Goal: Task Accomplishment & Management: Complete application form

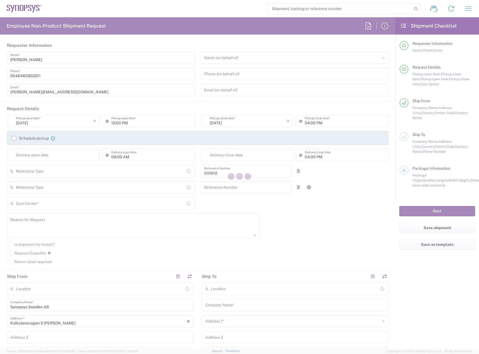
type input "Department"
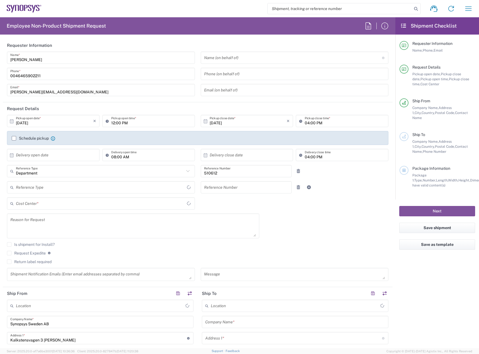
type input "Delivered at Place"
type input "SE80, SDG, HAPS, HW 510612"
type input "[GEOGRAPHIC_DATA]"
type input "[PERSON_NAME] SE80"
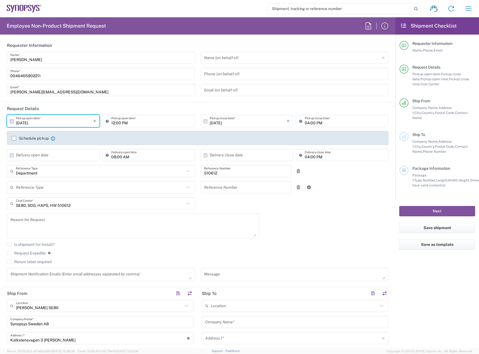
click at [50, 120] on input "[DATE]" at bounding box center [54, 121] width 77 height 10
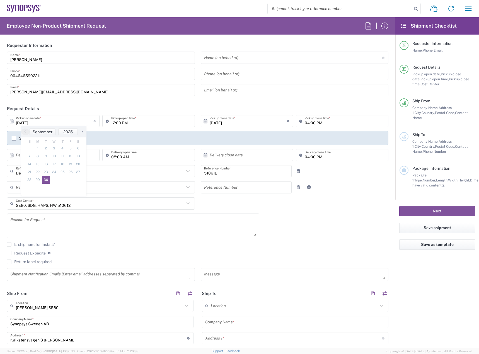
click at [81, 133] on span "›" at bounding box center [82, 131] width 8 height 7
click at [55, 148] on span "1" at bounding box center [54, 148] width 8 height 8
type input "[DATE]"
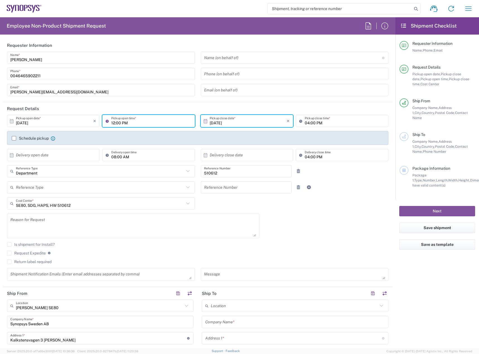
click at [111, 123] on input "12:00 PM" at bounding box center [151, 121] width 80 height 10
type input "08:00 AM"
click at [305, 125] on input "04:00 PM" at bounding box center [345, 121] width 80 height 10
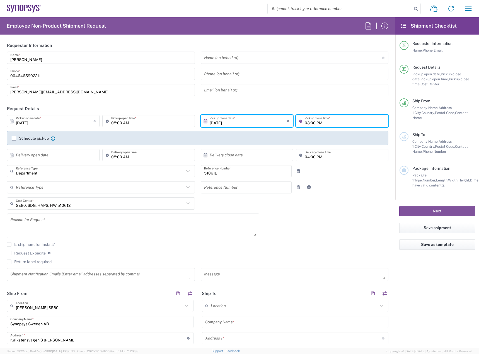
type input "03:00 PM"
click at [41, 137] on label "Schedule pickup" at bounding box center [30, 138] width 37 height 4
click at [14, 138] on input "Schedule pickup" at bounding box center [14, 138] width 0 height 0
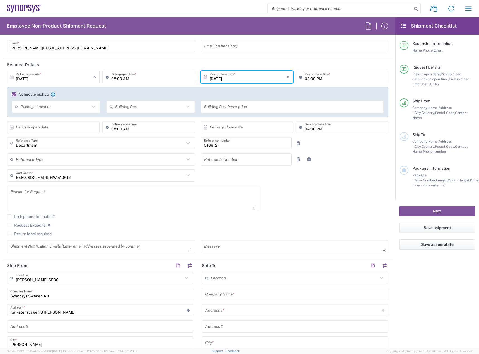
scroll to position [139, 0]
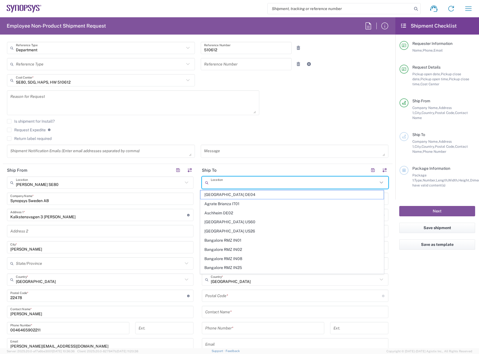
click at [238, 180] on input "text" at bounding box center [294, 183] width 167 height 10
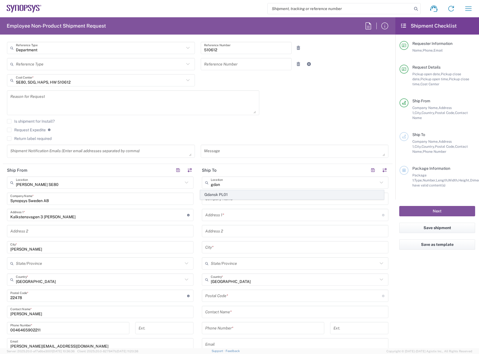
click at [223, 197] on span "Gdansk PL01" at bounding box center [291, 194] width 183 height 9
type input "Gdansk PL01"
type input "Synopsys Poland Sp.Z.o.o"
type input "[GEOGRAPHIC_DATA] Ul"
type input "Arkonska 6/A4"
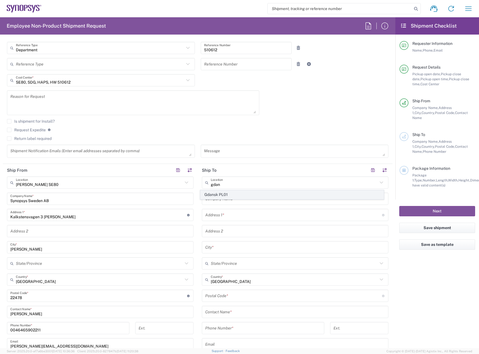
type input "Gdansk"
type input "[GEOGRAPHIC_DATA]"
type input "80-387"
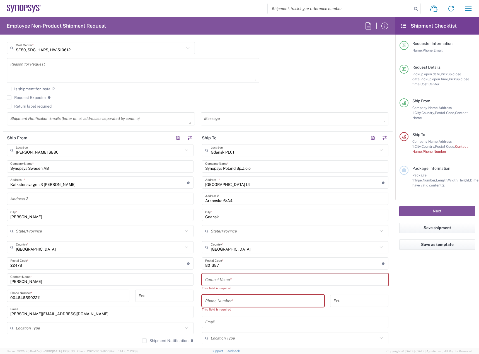
scroll to position [251, 0]
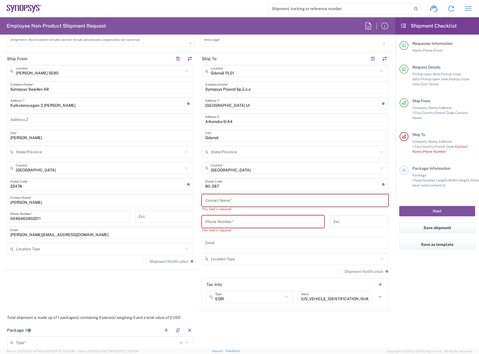
click at [235, 200] on input "text" at bounding box center [295, 201] width 180 height 10
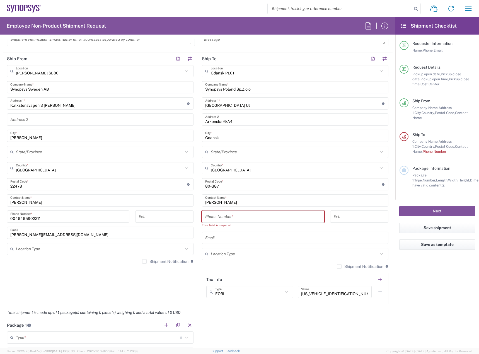
click at [275, 202] on input "[PERSON_NAME]" at bounding box center [295, 201] width 180 height 10
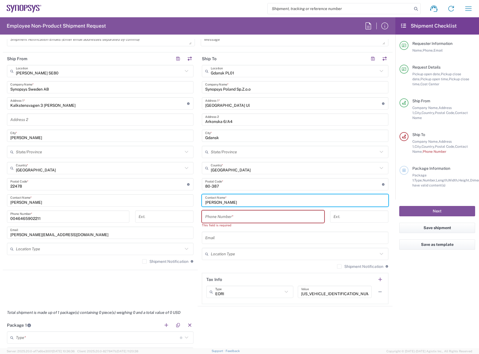
paste input "Szefka"
click at [215, 202] on input "BartekSzefka" at bounding box center [295, 201] width 180 height 10
type input "[PERSON_NAME]"
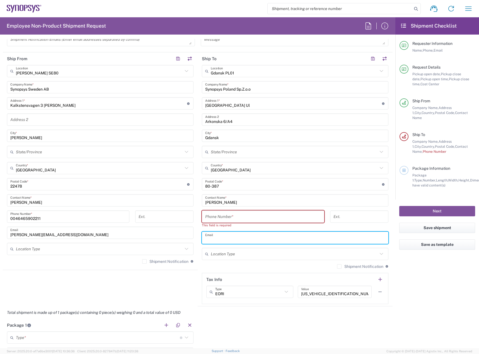
click at [222, 234] on input "text" at bounding box center [295, 238] width 180 height 10
paste input "[PERSON_NAME][EMAIL_ADDRESS][DOMAIN_NAME]"
type input "[PERSON_NAME][EMAIL_ADDRESS][DOMAIN_NAME]"
click at [233, 215] on input "tel" at bounding box center [263, 217] width 116 height 10
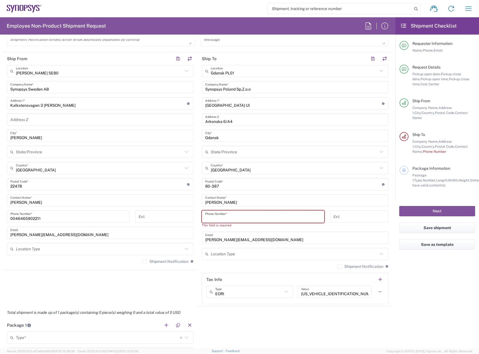
click at [256, 217] on input "tel" at bounding box center [263, 217] width 116 height 10
paste input "[PHONE_NUMBER]"
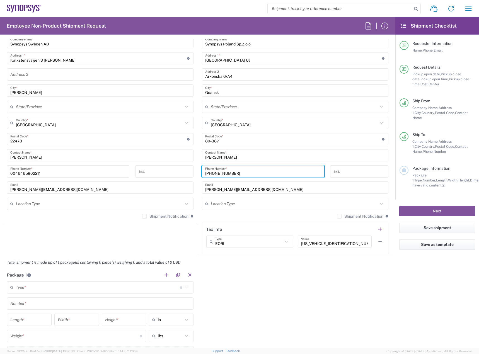
scroll to position [335, 0]
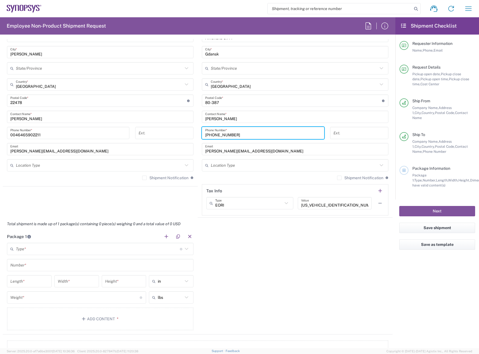
type input "[PHONE_NUMBER]"
click at [84, 239] on header "Package 1" at bounding box center [100, 236] width 195 height 13
click at [82, 251] on input "text" at bounding box center [98, 249] width 164 height 10
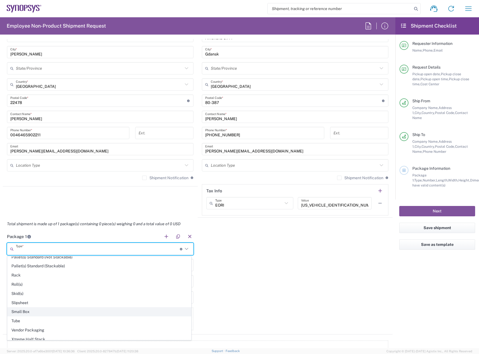
scroll to position [264, 0]
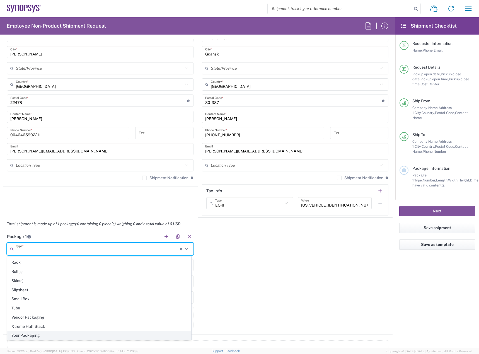
click at [66, 334] on span "Your Packaging" at bounding box center [99, 335] width 183 height 9
type input "Your Packaging"
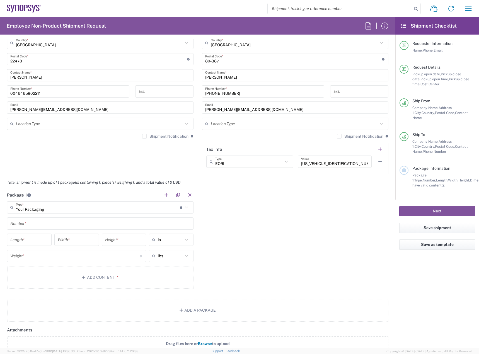
scroll to position [446, 0]
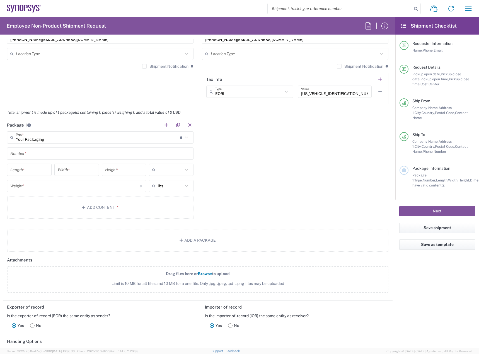
click at [168, 172] on input "text" at bounding box center [170, 169] width 25 height 9
click at [161, 190] on span "cm" at bounding box center [169, 191] width 43 height 9
type input "cm"
click at [166, 184] on input "text" at bounding box center [170, 185] width 25 height 9
click at [158, 209] on span "kgs" at bounding box center [169, 207] width 43 height 9
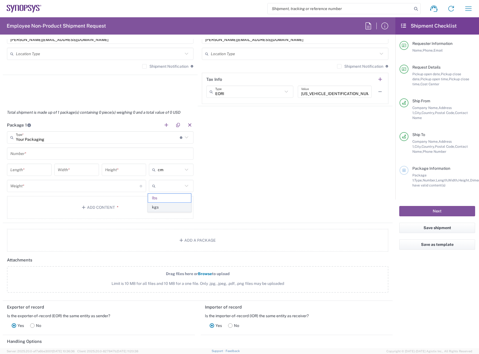
type input "kgs"
click at [93, 156] on input "text" at bounding box center [100, 154] width 180 height 10
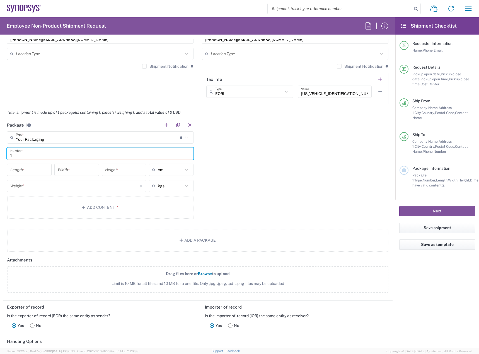
type input "1"
click at [303, 151] on div "Package 1 Your Packaging Type * Material used to package goods Bale(s) Basket(s…" at bounding box center [198, 171] width 390 height 104
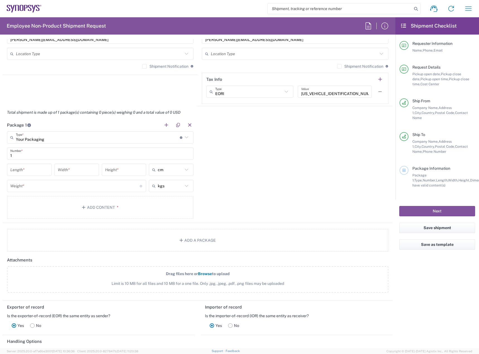
click at [19, 169] on input "number" at bounding box center [29, 170] width 38 height 10
type input "15.5"
type input "20"
type input "6"
click at [52, 207] on main "Your Packaging Type * Material used to package goods Bale(s) Basket(s) Bolt(s) …" at bounding box center [100, 175] width 195 height 89
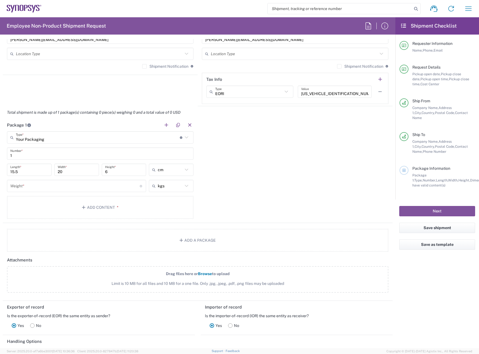
click at [49, 191] on div "Weight * Total weight of package(s) in pounds or kilograms" at bounding box center [76, 186] width 139 height 12
type input "0.1"
click at [106, 208] on button "Add Content *" at bounding box center [100, 207] width 186 height 23
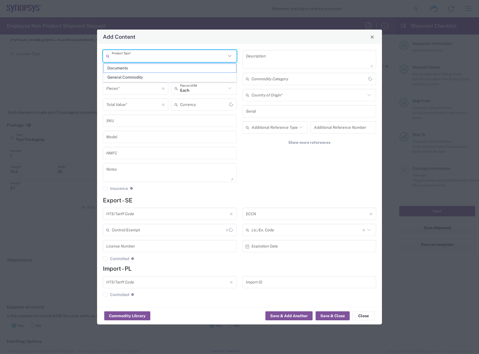
click at [162, 55] on input "text" at bounding box center [169, 56] width 114 height 10
type input "US Dollar"
click at [158, 79] on span "General Commodity" at bounding box center [169, 77] width 133 height 9
type input "General Commodity"
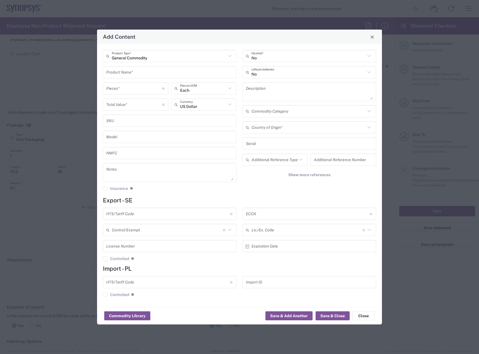
click at [155, 68] on input "text" at bounding box center [169, 72] width 127 height 10
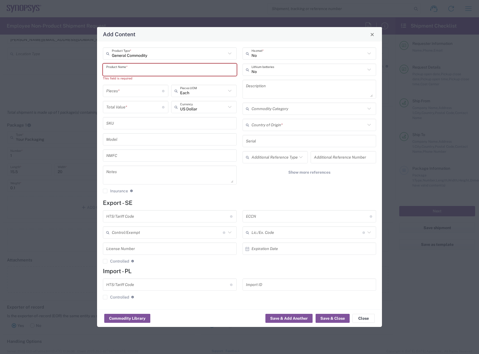
click at [202, 70] on input "text" at bounding box center [169, 70] width 127 height 10
paste input "SH100001551"
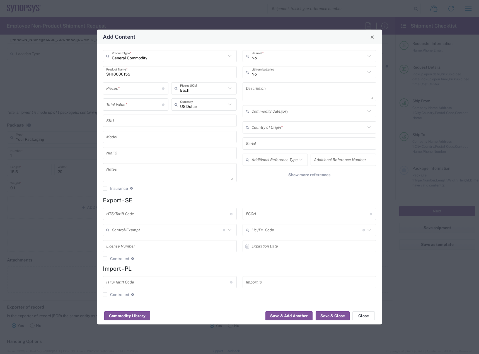
click at [147, 73] on input "SH100001551" at bounding box center [169, 72] width 127 height 10
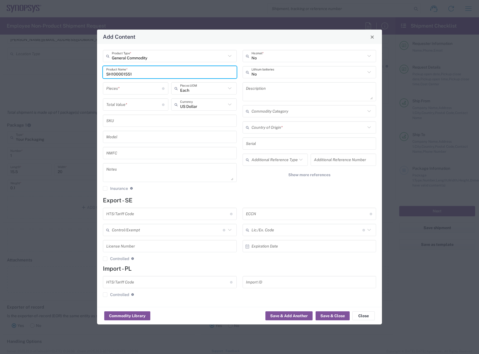
paste input "PMF63UNE"
type input "SH100001551 PMF63UNE"
click at [148, 87] on input "number" at bounding box center [134, 89] width 56 height 10
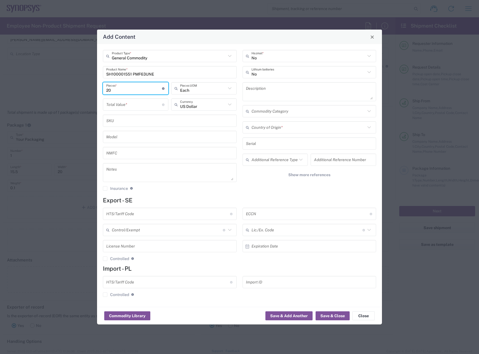
type input "20"
click at [134, 104] on input "number" at bounding box center [134, 105] width 56 height 10
type input "5"
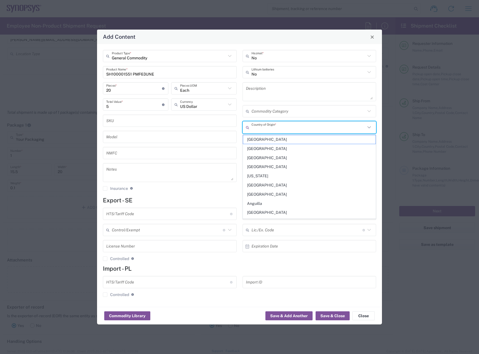
click at [269, 127] on input "text" at bounding box center [308, 128] width 114 height 10
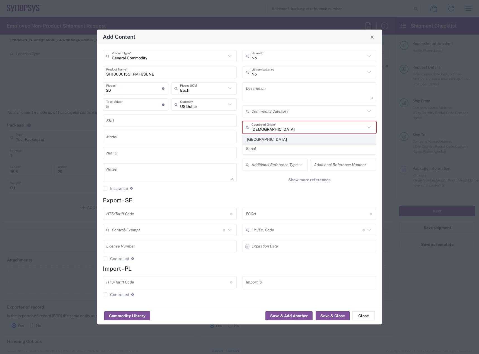
click at [267, 135] on span "[GEOGRAPHIC_DATA]" at bounding box center [309, 139] width 133 height 9
type input "[GEOGRAPHIC_DATA]"
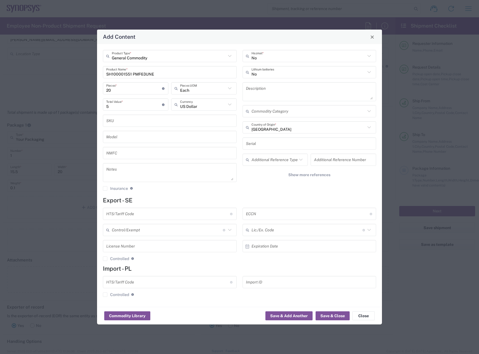
click at [281, 212] on input "text" at bounding box center [308, 214] width 124 height 10
type input "EAR99"
click at [195, 214] on input "text" at bounding box center [168, 214] width 124 height 10
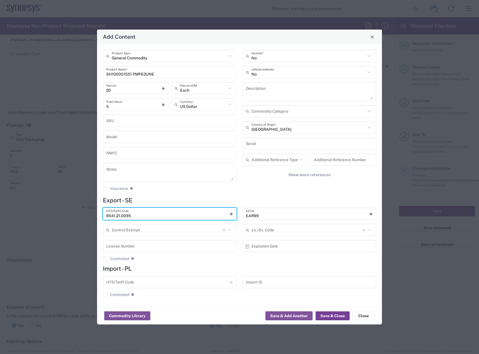
type input "8541.21.0095"
click at [329, 316] on button "Save & Close" at bounding box center [333, 315] width 34 height 9
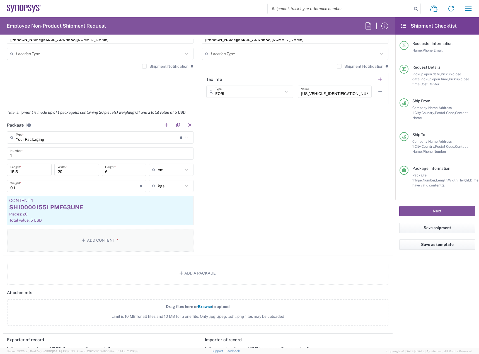
click at [113, 244] on button "Add Content *" at bounding box center [100, 240] width 186 height 23
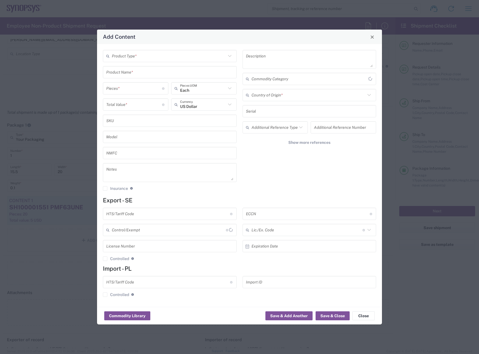
click at [155, 52] on input "text" at bounding box center [169, 56] width 114 height 10
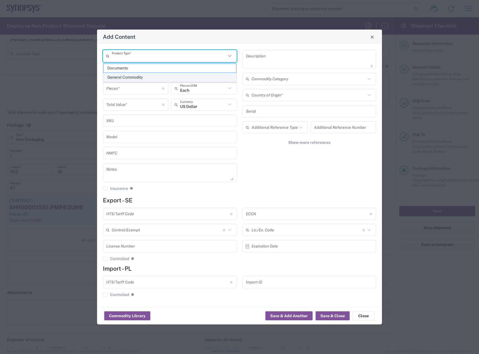
click at [152, 76] on span "General Commodity" at bounding box center [169, 77] width 133 height 9
type input "General Commodity"
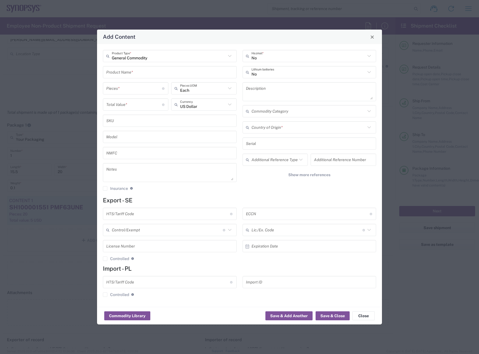
click at [178, 69] on input "text" at bounding box center [169, 72] width 127 height 10
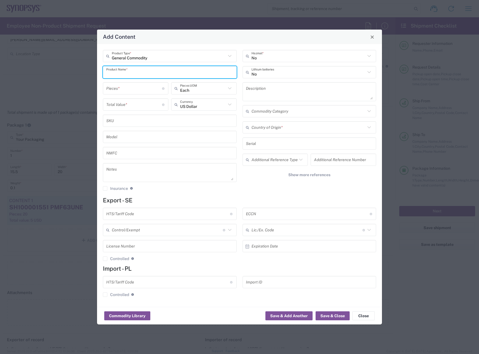
paste input "Resistor, SH000207-01"
drag, startPoint x: 123, startPoint y: 74, endPoint x: 86, endPoint y: 73, distance: 36.8
click at [86, 73] on div "Add Content General Commodity Product Type * Resistor, SH000207-01 Product Name…" at bounding box center [239, 177] width 479 height 354
click at [170, 73] on input "SH000207-01" at bounding box center [169, 72] width 127 height 10
paste input "Resistor,"
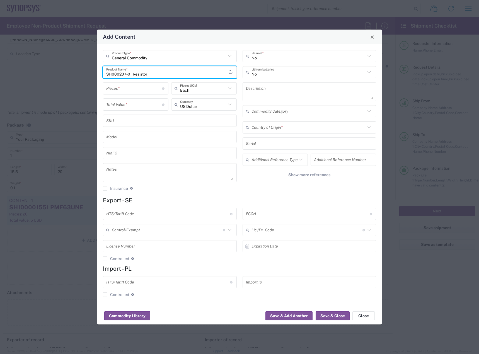
type input "SH000207-01 Resistor"
click at [137, 91] on input "number" at bounding box center [134, 89] width 56 height 10
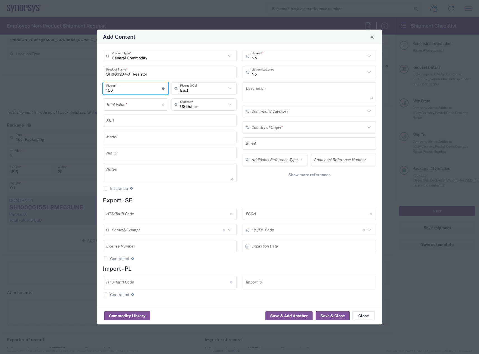
type input "150"
click at [130, 107] on input "number" at bounding box center [134, 105] width 56 height 10
type input "3"
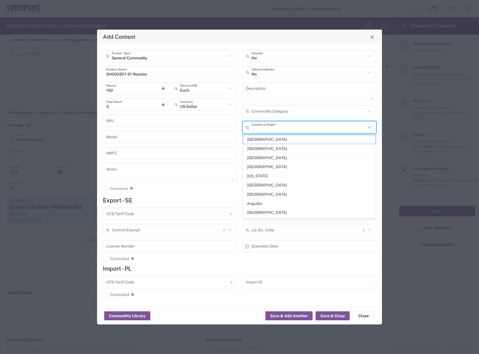
click at [320, 125] on input "text" at bounding box center [308, 128] width 114 height 10
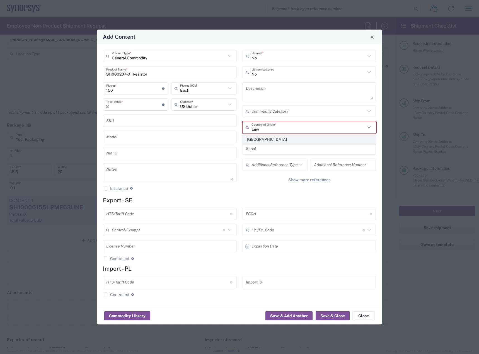
click at [300, 137] on span "[GEOGRAPHIC_DATA]" at bounding box center [309, 139] width 133 height 9
type input "[GEOGRAPHIC_DATA]"
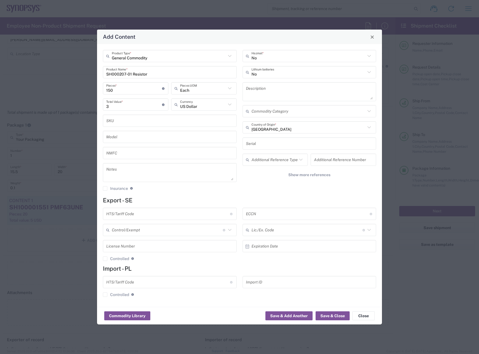
click at [287, 212] on input "text" at bounding box center [308, 214] width 124 height 10
type input "EAR99"
click at [181, 215] on input "text" at bounding box center [168, 214] width 124 height 10
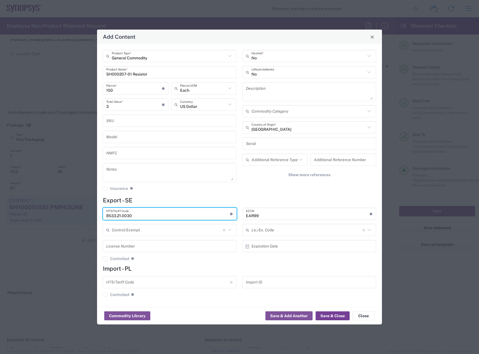
type input "8533.21.0030"
click at [323, 317] on button "Save & Close" at bounding box center [333, 315] width 34 height 9
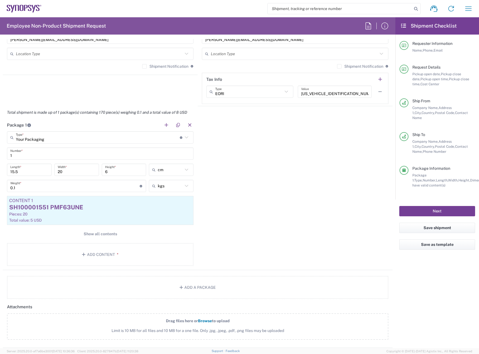
click at [413, 206] on button "Next" at bounding box center [437, 211] width 76 height 10
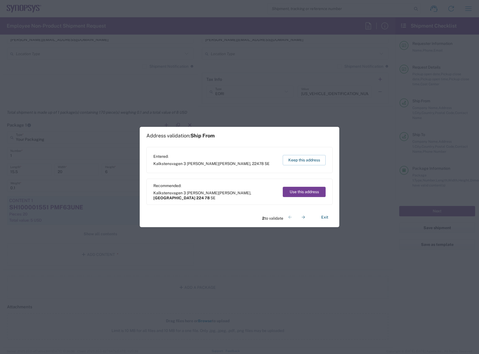
click at [306, 193] on button "Use this address" at bounding box center [304, 192] width 43 height 10
click at [323, 190] on button "Use this address" at bounding box center [304, 192] width 43 height 10
type input "[GEOGRAPHIC_DATA]"
type input "224 78"
type input "[GEOGRAPHIC_DATA]"
